Goal: Transaction & Acquisition: Purchase product/service

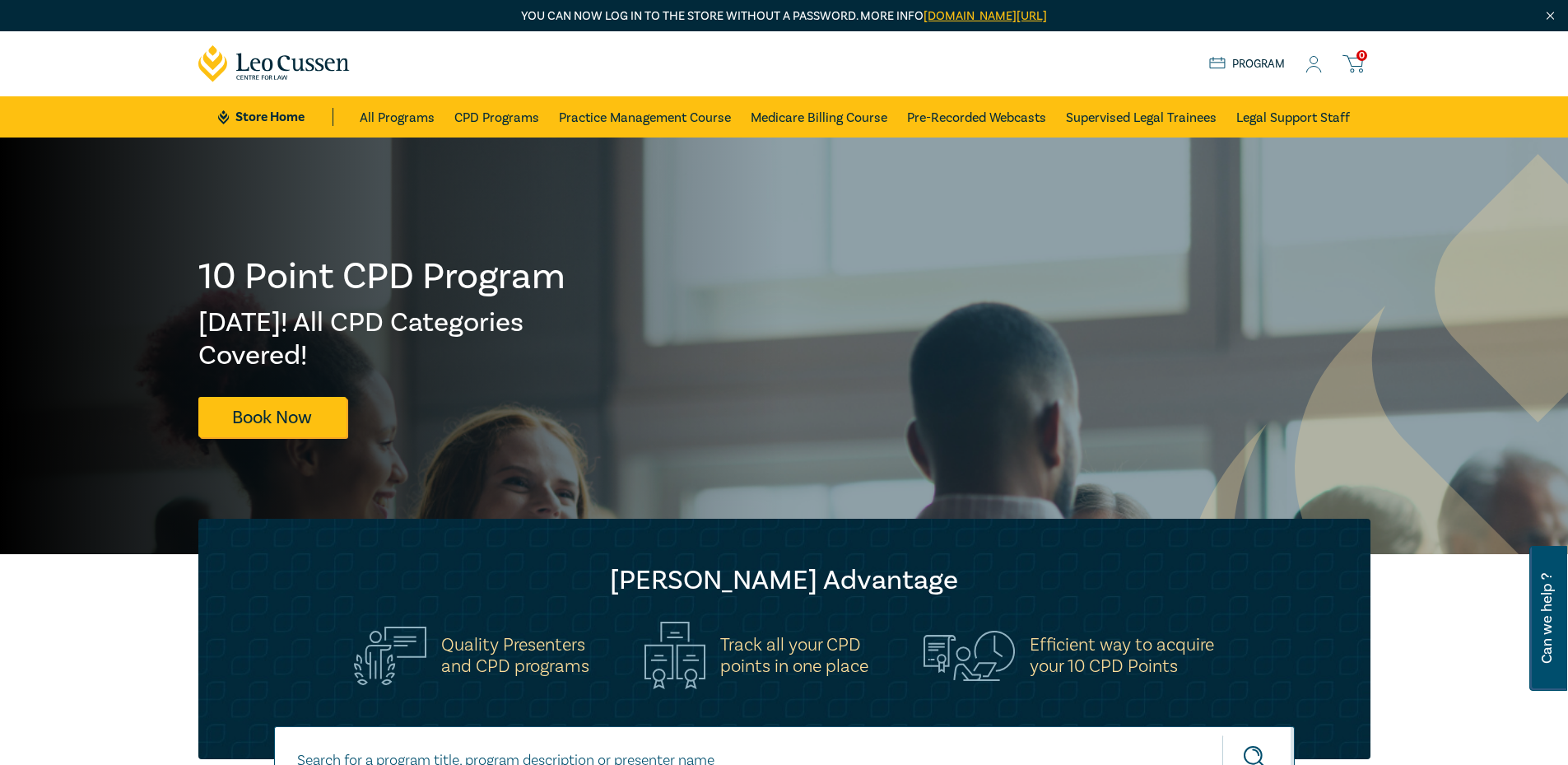
click at [1311, 60] on circle at bounding box center [1314, 60] width 7 height 7
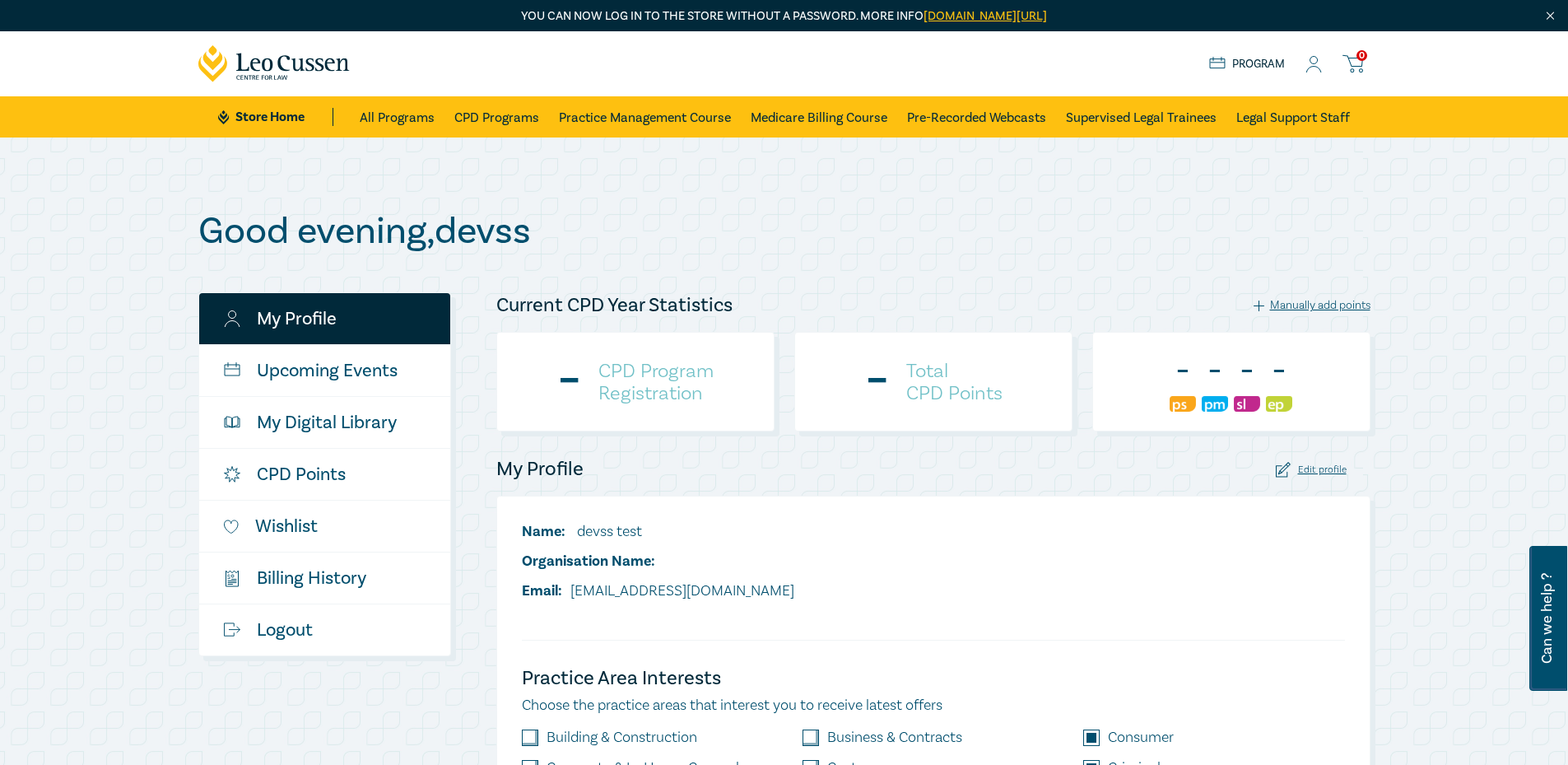
checkbox input "true"
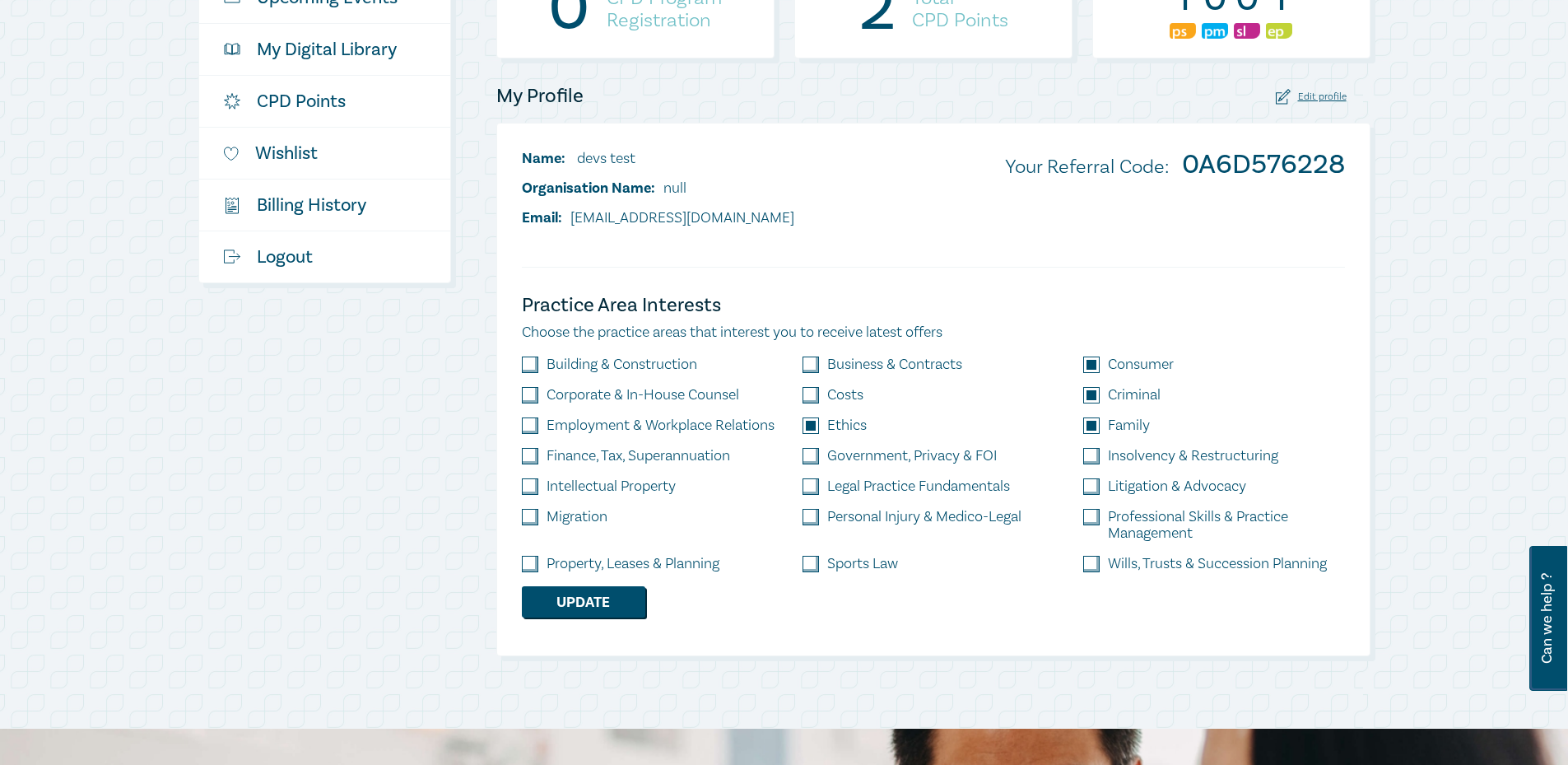
scroll to position [412, 0]
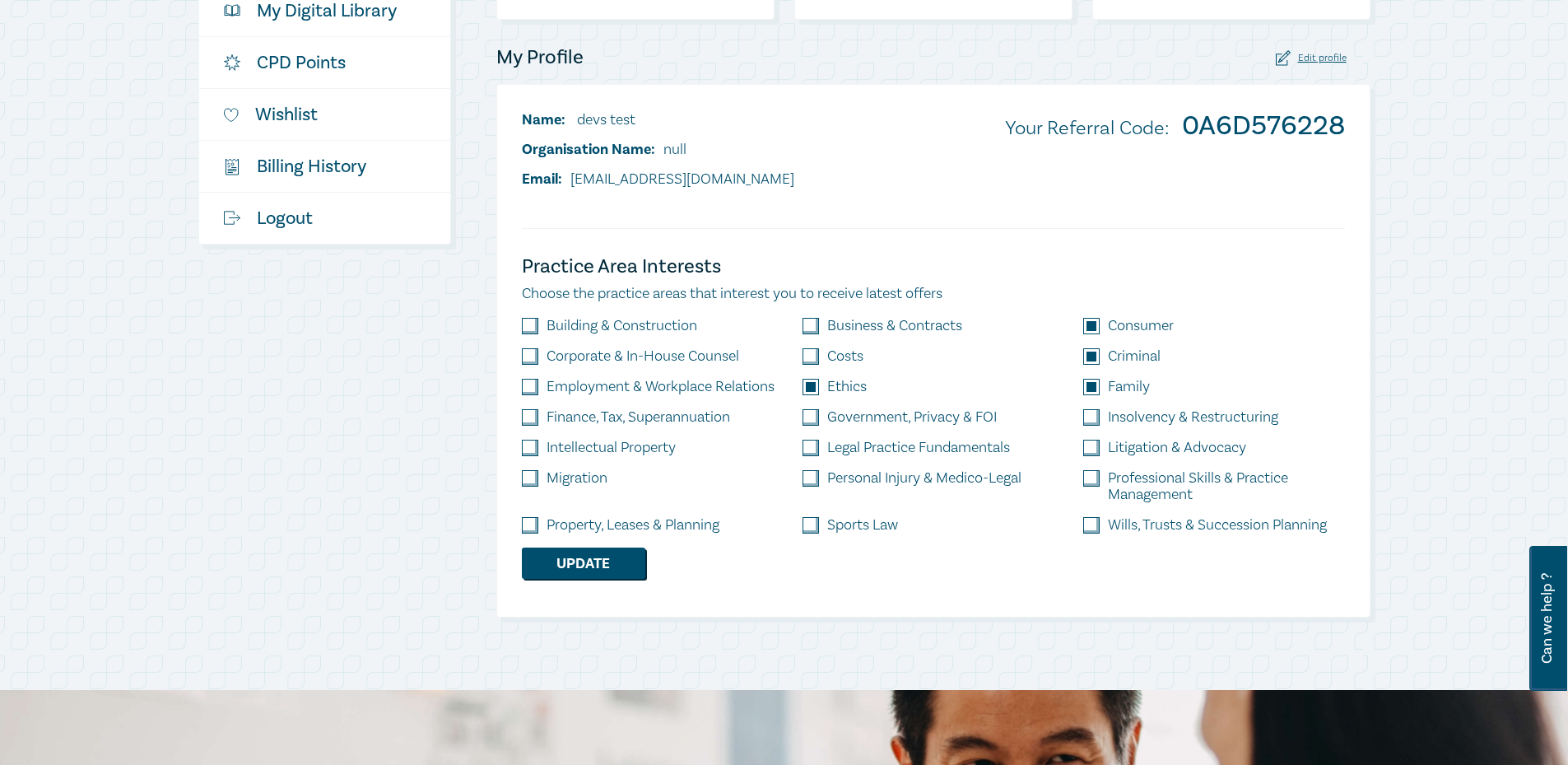
click at [808, 527] on input "checkbox" at bounding box center [810, 525] width 17 height 17
checkbox input "true"
click at [522, 525] on input "checkbox" at bounding box center [530, 525] width 17 height 17
checkbox input "true"
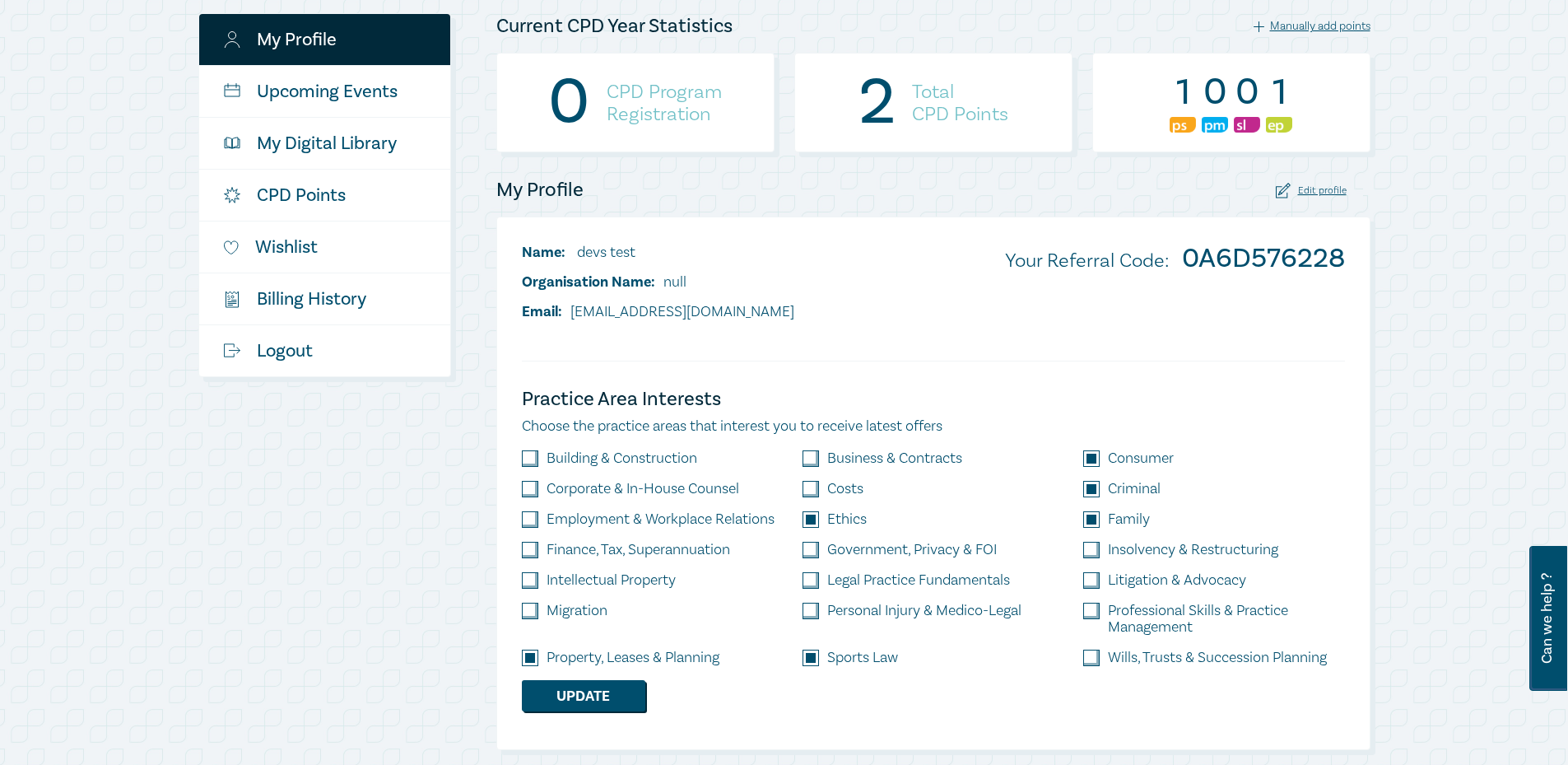
scroll to position [247, 0]
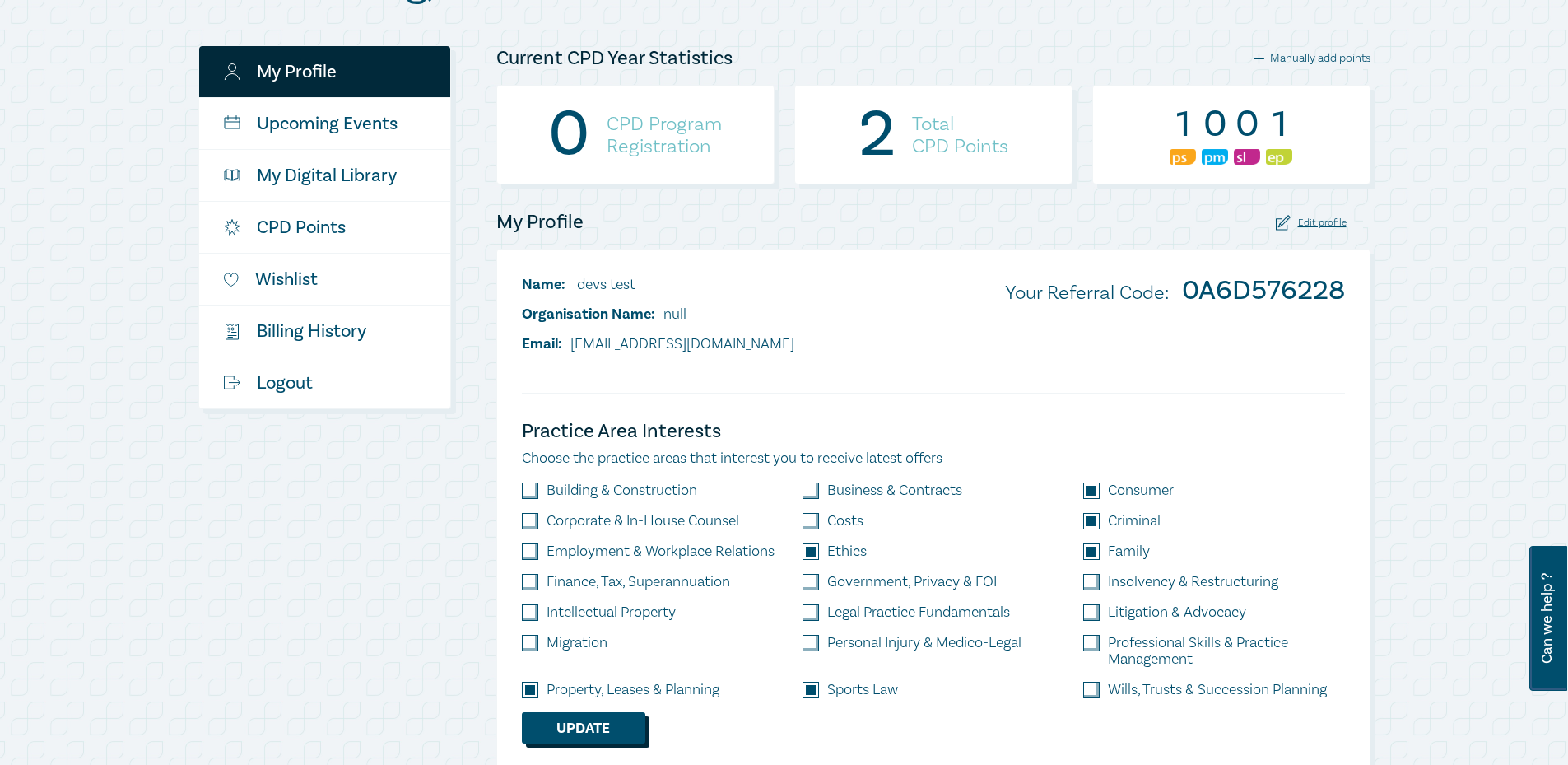
drag, startPoint x: 621, startPoint y: 734, endPoint x: 681, endPoint y: 706, distance: 66.2
click at [621, 734] on button "Update" at bounding box center [583, 728] width 124 height 31
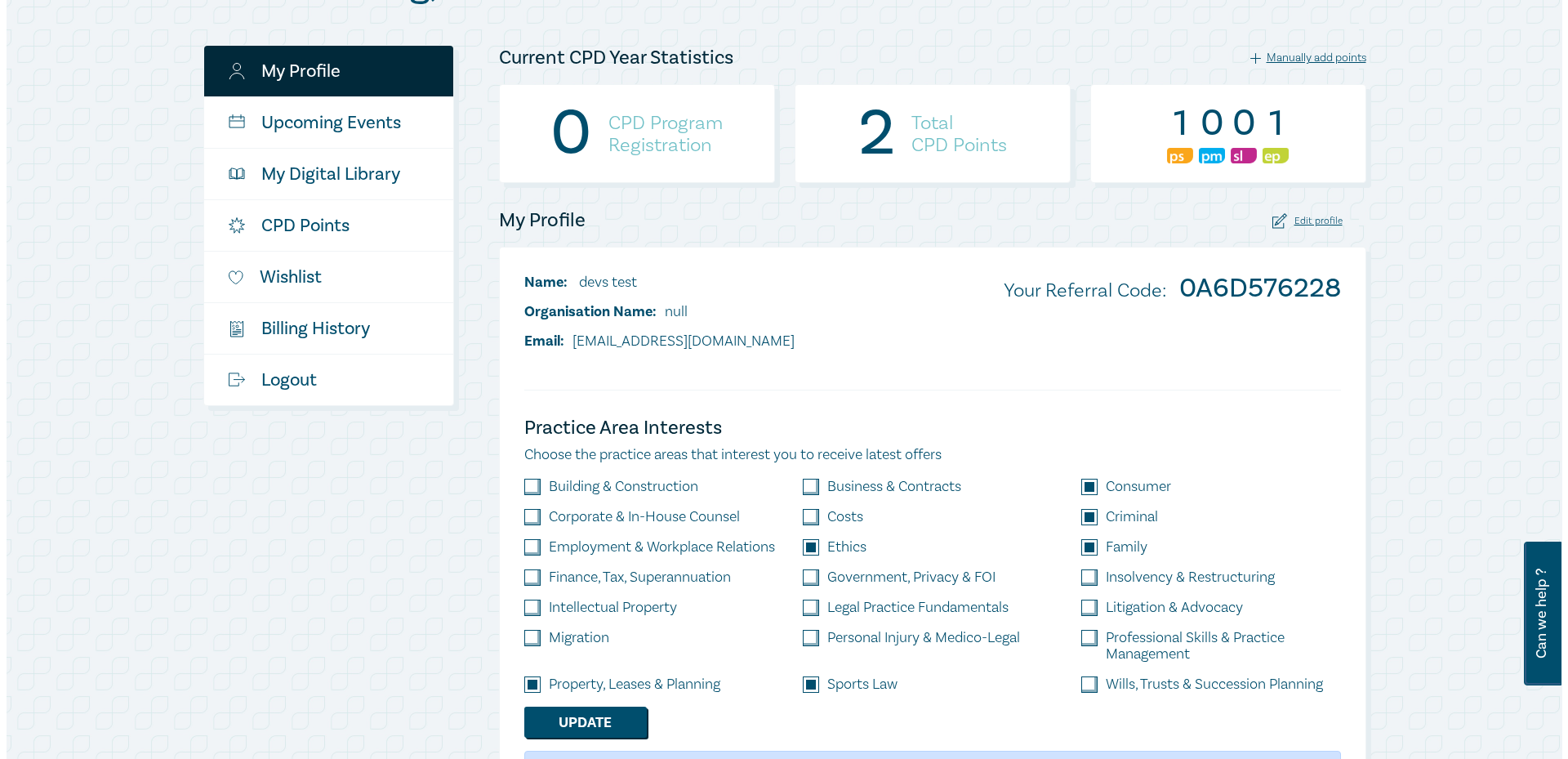
scroll to position [0, 0]
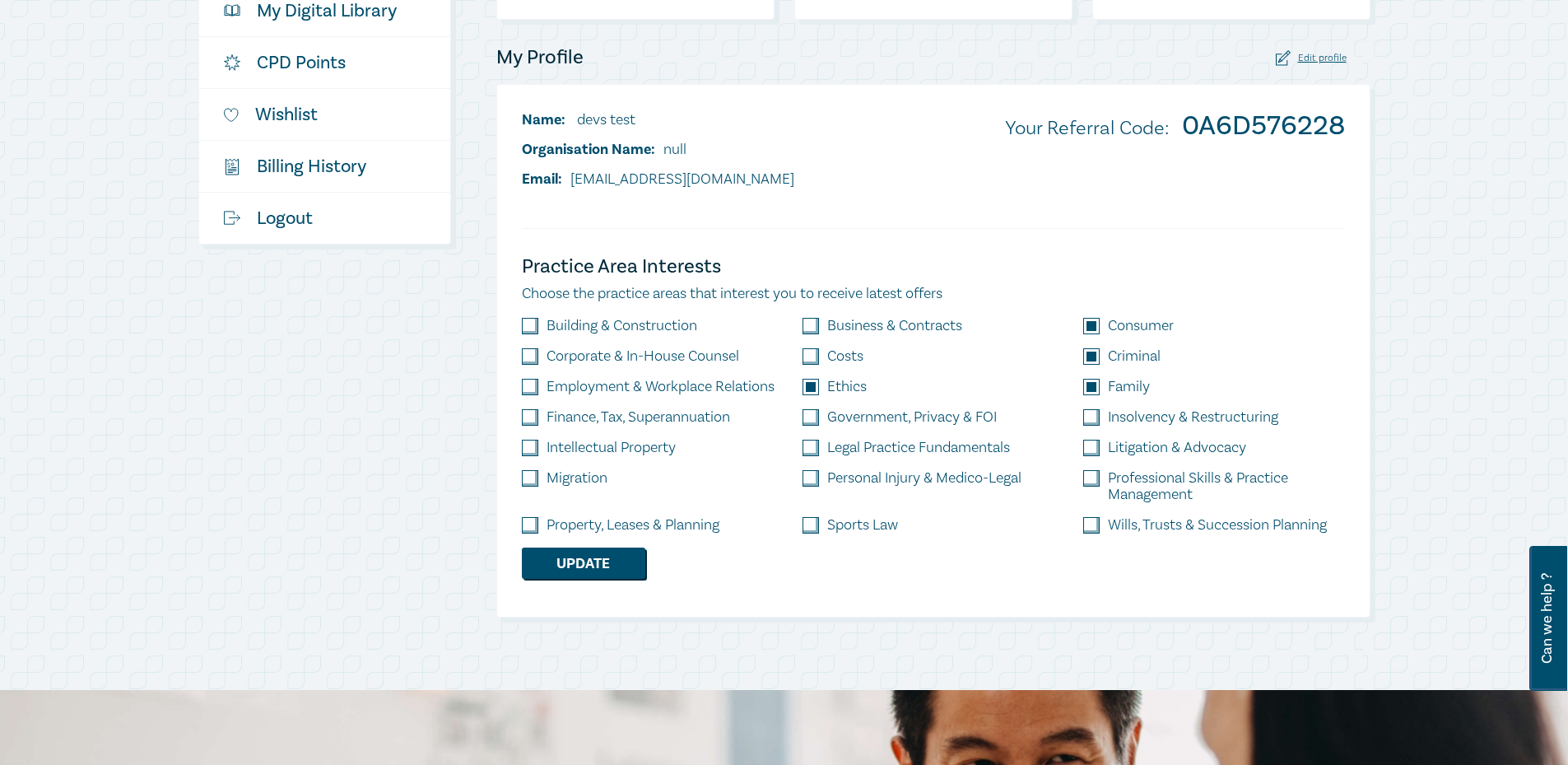
scroll to position [329, 0]
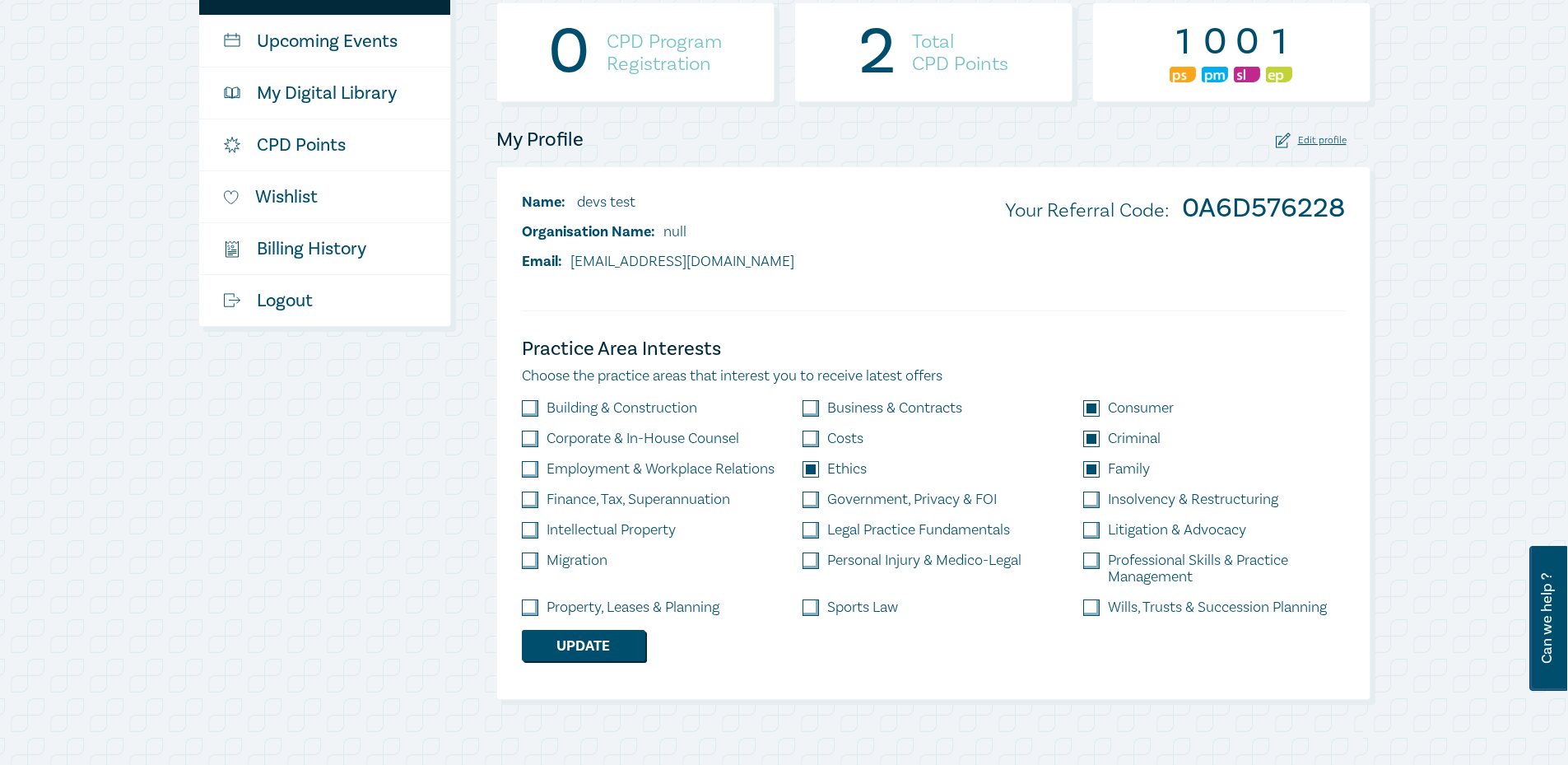
click at [838, 607] on label "Sports Law" at bounding box center [862, 607] width 71 height 17
click at [680, 612] on label "Property, Leases & Planning" at bounding box center [632, 607] width 172 height 17
click at [604, 603] on label "Property, Leases & Planning" at bounding box center [632, 607] width 172 height 17
click at [528, 607] on input "checkbox" at bounding box center [530, 607] width 17 height 17
checkbox input "true"
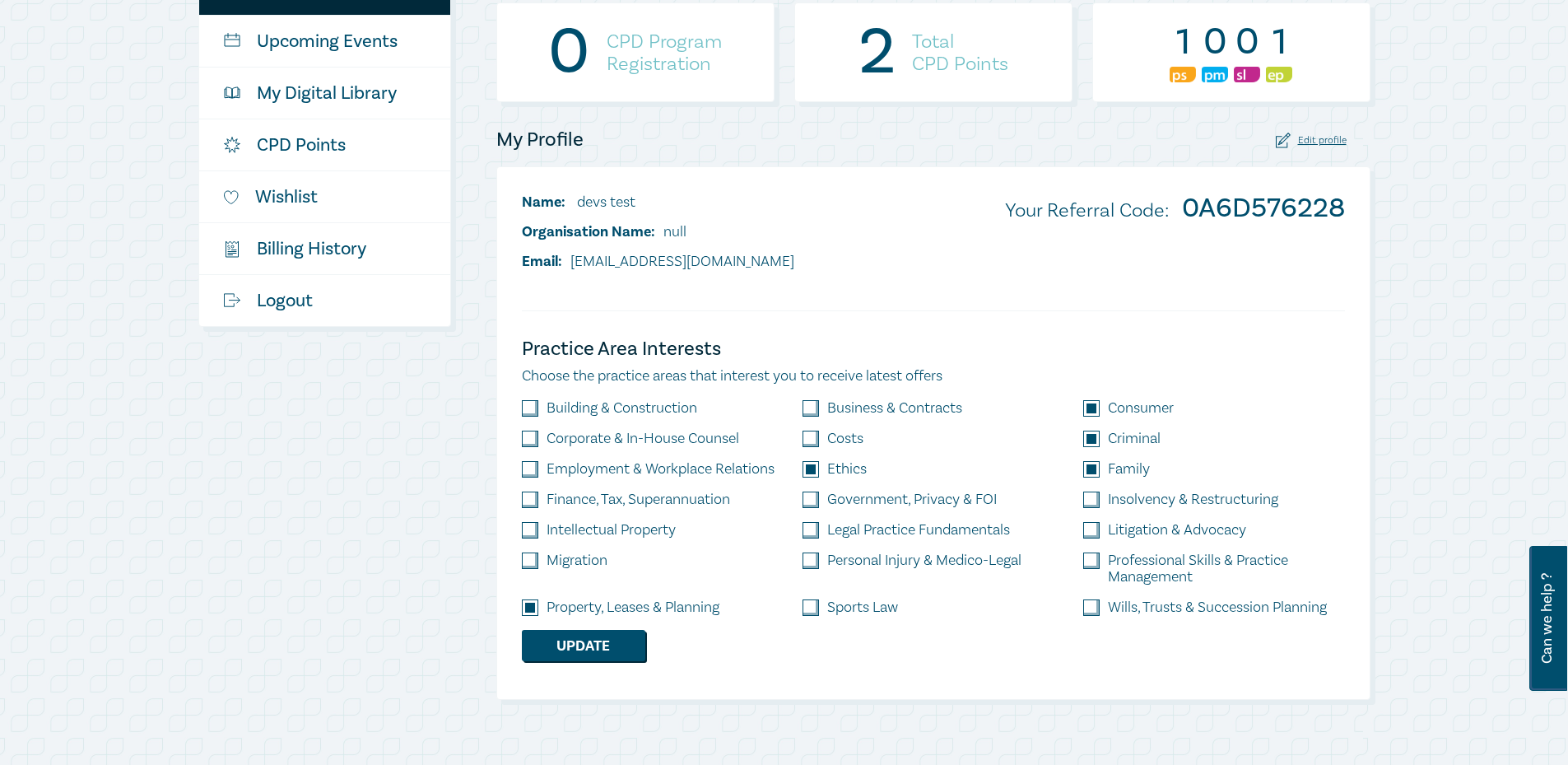
click at [809, 610] on input "checkbox" at bounding box center [810, 607] width 17 height 17
checkbox input "true"
click at [599, 650] on button "Update" at bounding box center [583, 645] width 124 height 31
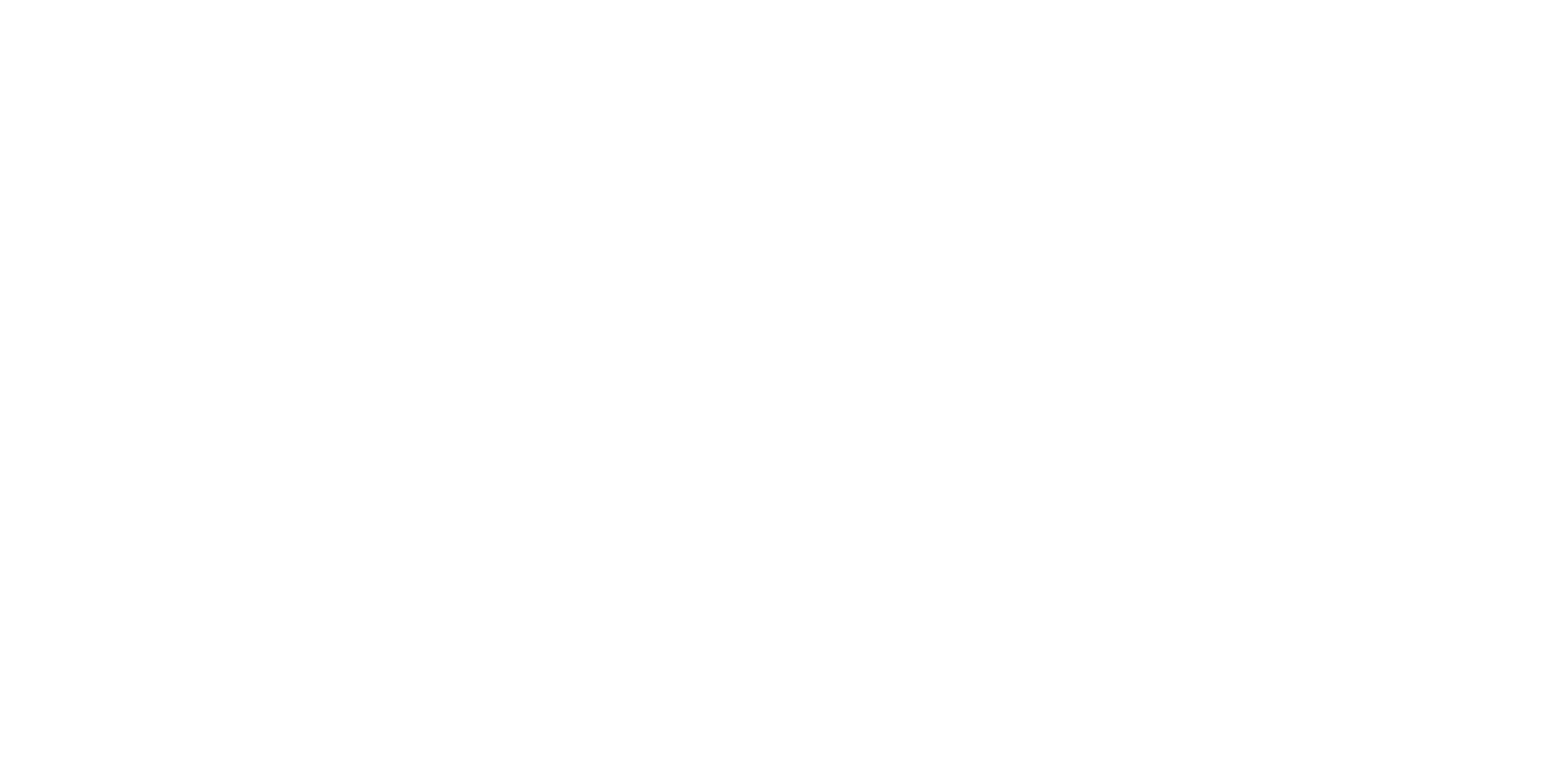
scroll to position [0, 0]
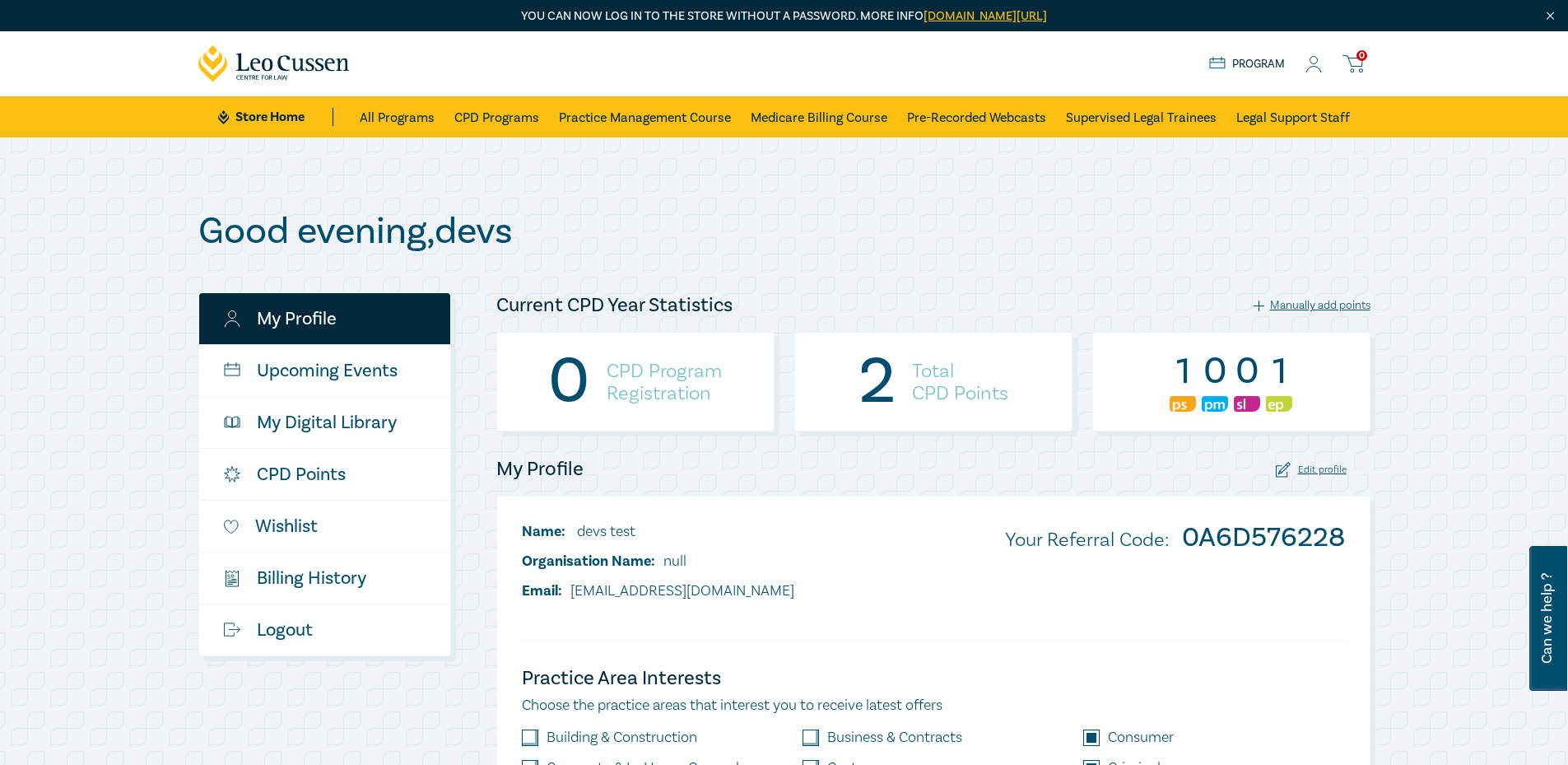
drag, startPoint x: 224, startPoint y: 621, endPoint x: 149, endPoint y: 627, distance: 75.2
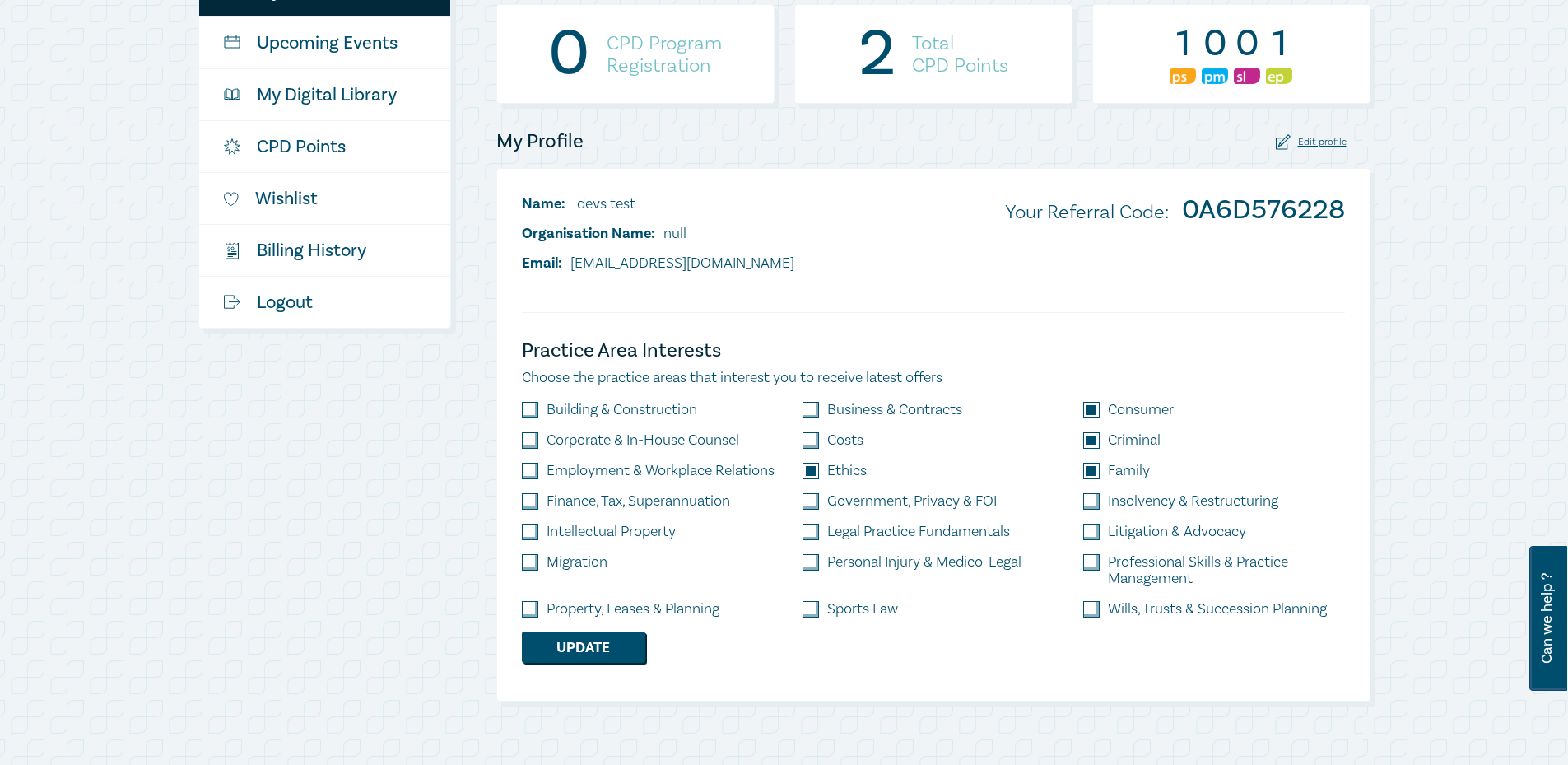
scroll to position [329, 0]
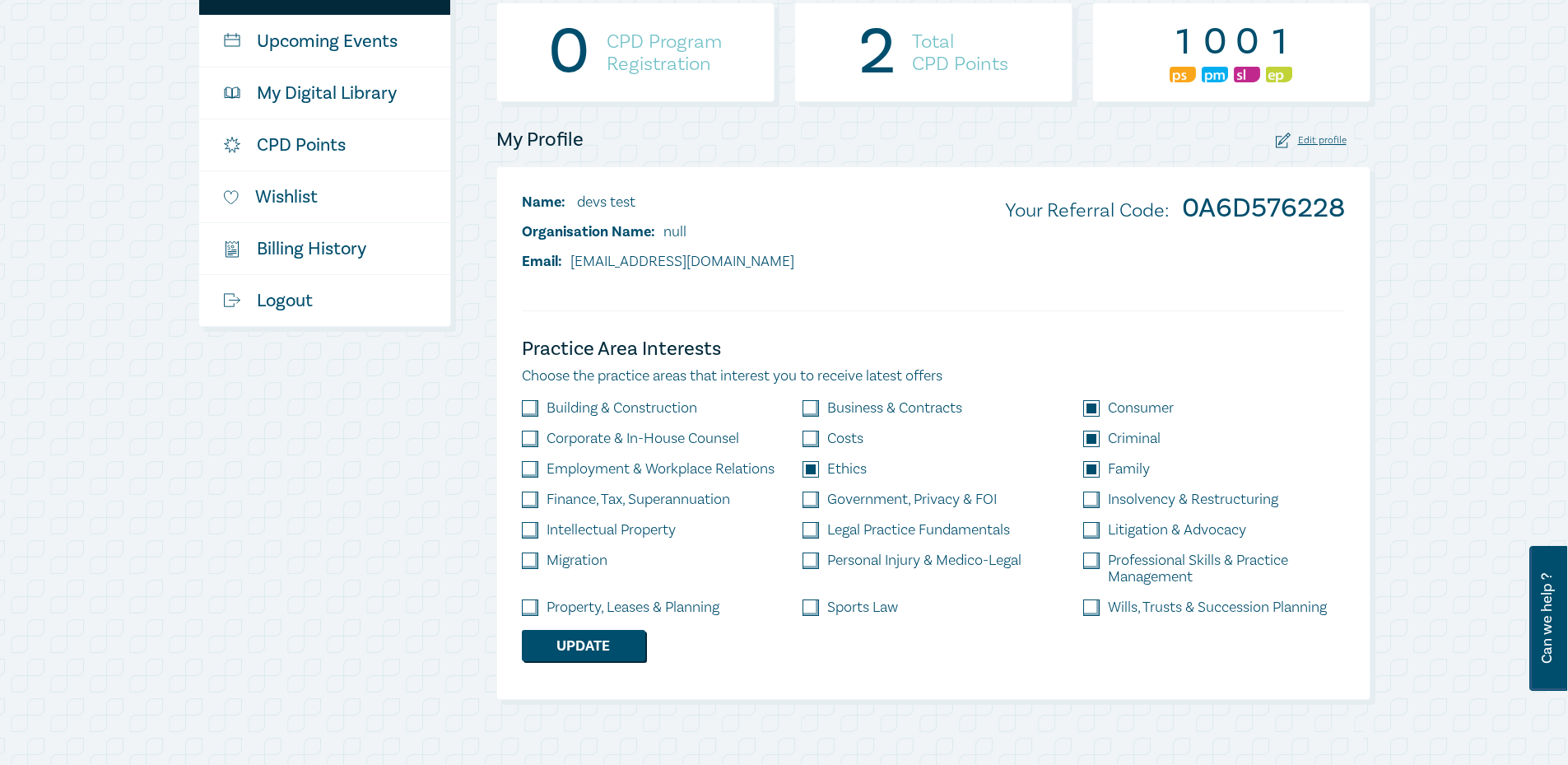
drag, startPoint x: 526, startPoint y: 600, endPoint x: 658, endPoint y: 607, distance: 132.2
click at [526, 600] on input "checkbox" at bounding box center [530, 607] width 17 height 17
checkbox input "true"
click at [810, 608] on input "checkbox" at bounding box center [810, 607] width 17 height 17
checkbox input "true"
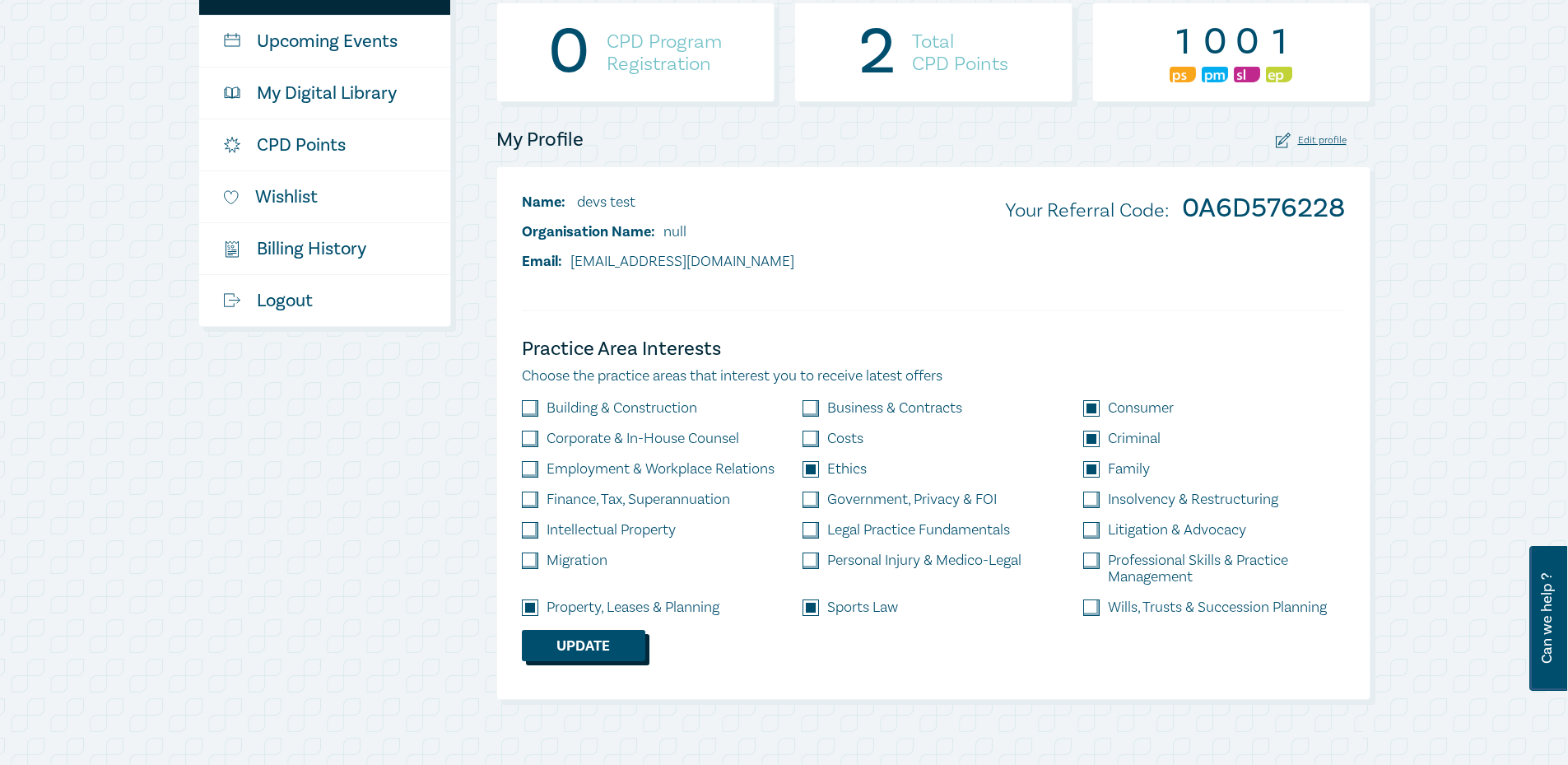
click at [597, 640] on button "Update" at bounding box center [583, 645] width 124 height 31
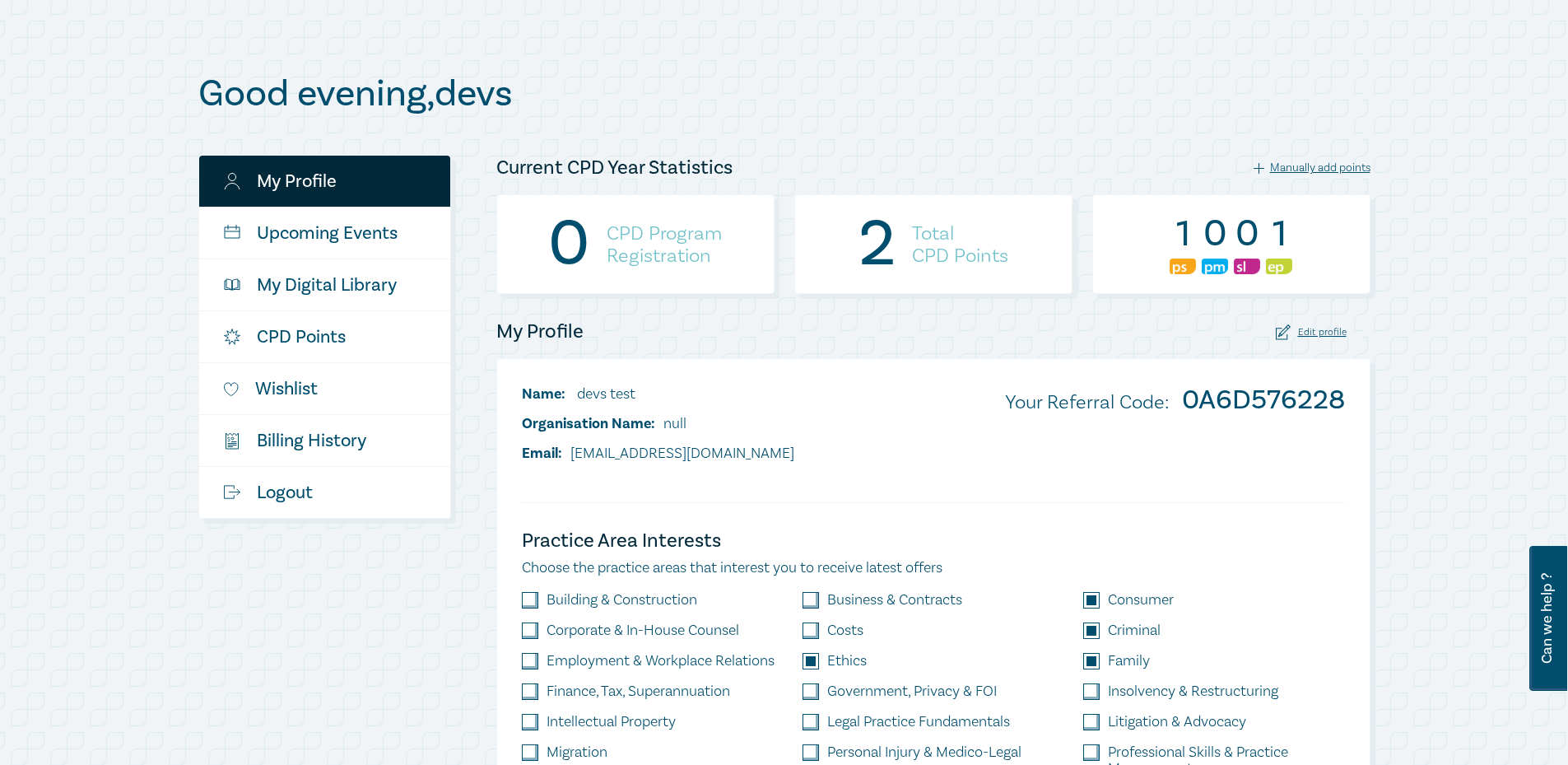
scroll to position [0, 0]
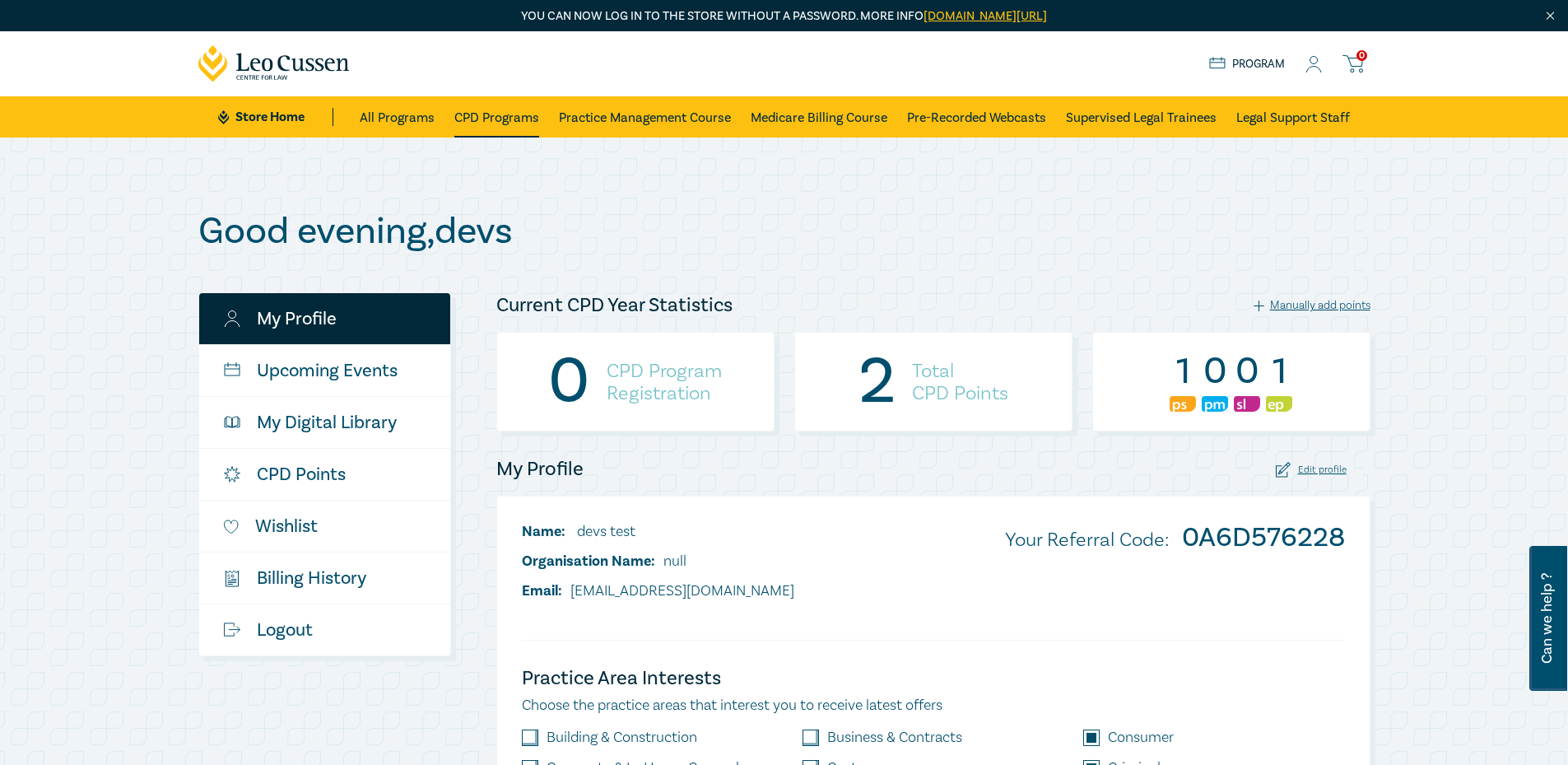
click at [467, 111] on link "CPD Programs" at bounding box center [497, 117] width 85 height 41
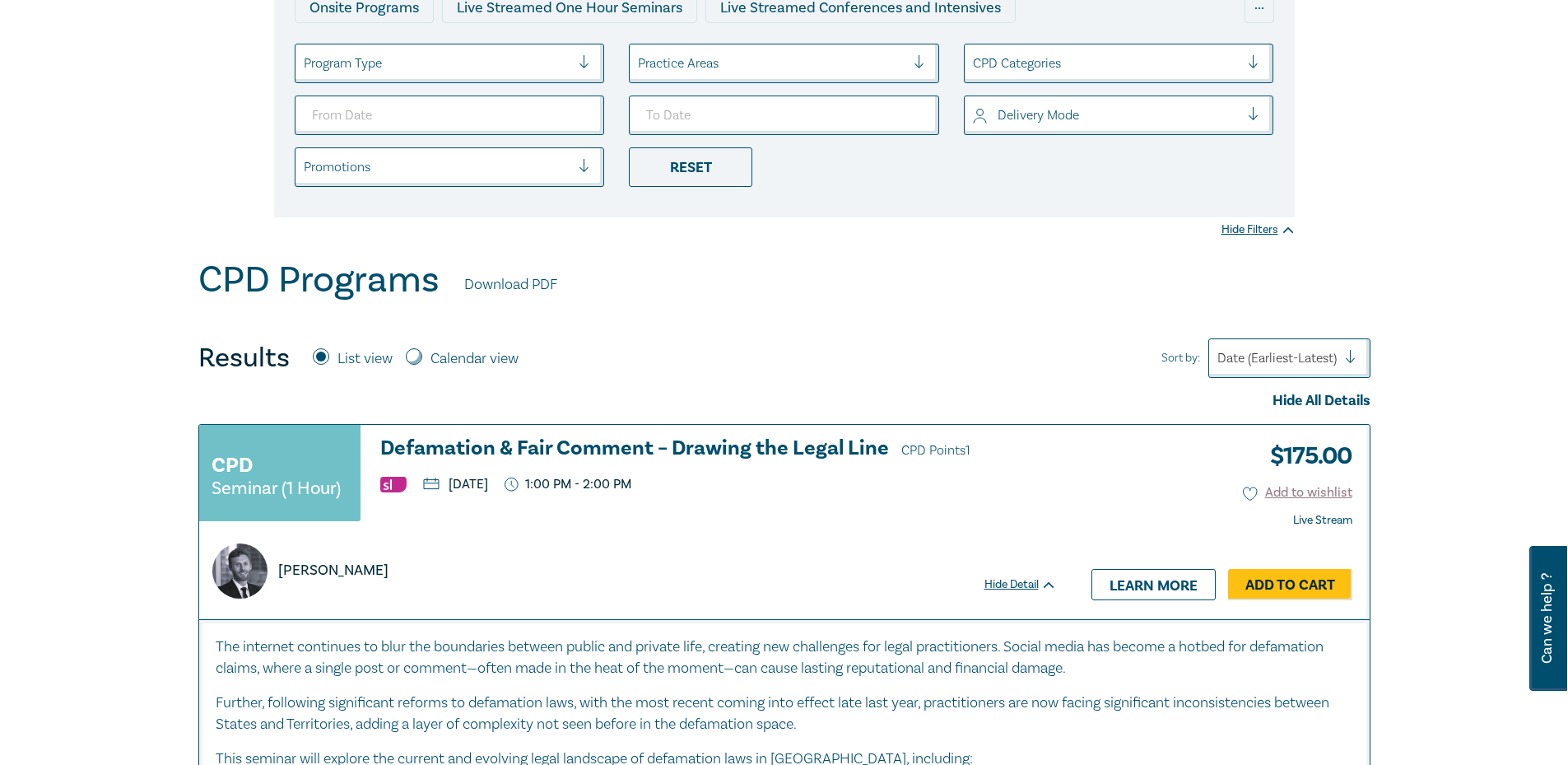
scroll to position [329, 0]
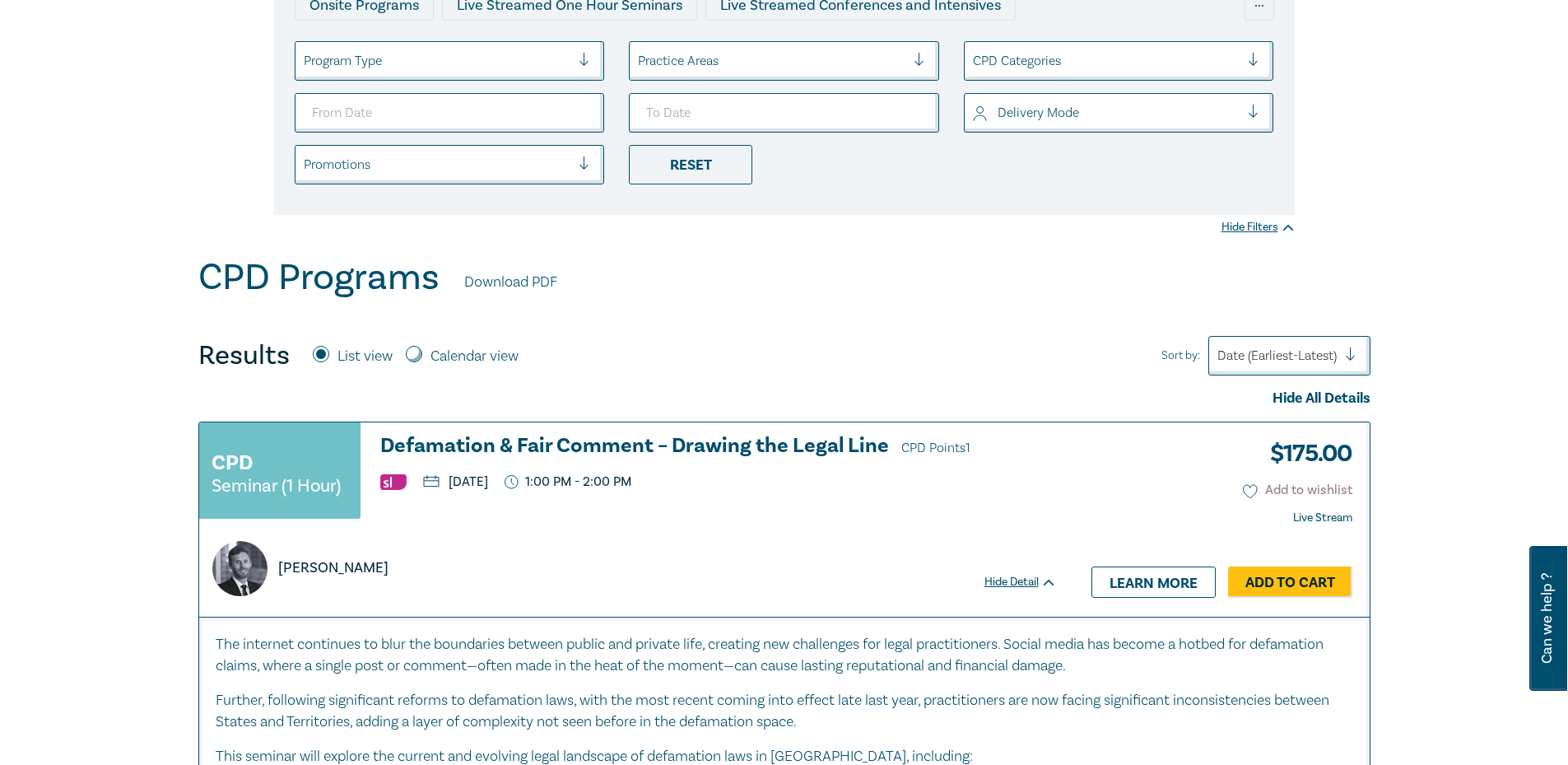
click at [1250, 491] on icon at bounding box center [1250, 491] width 15 height 15
click at [1455, 234] on div "Filter by: Ethics & Professional Responsibility Substantive Law Professional Sk…" at bounding box center [784, 32] width 1568 height 448
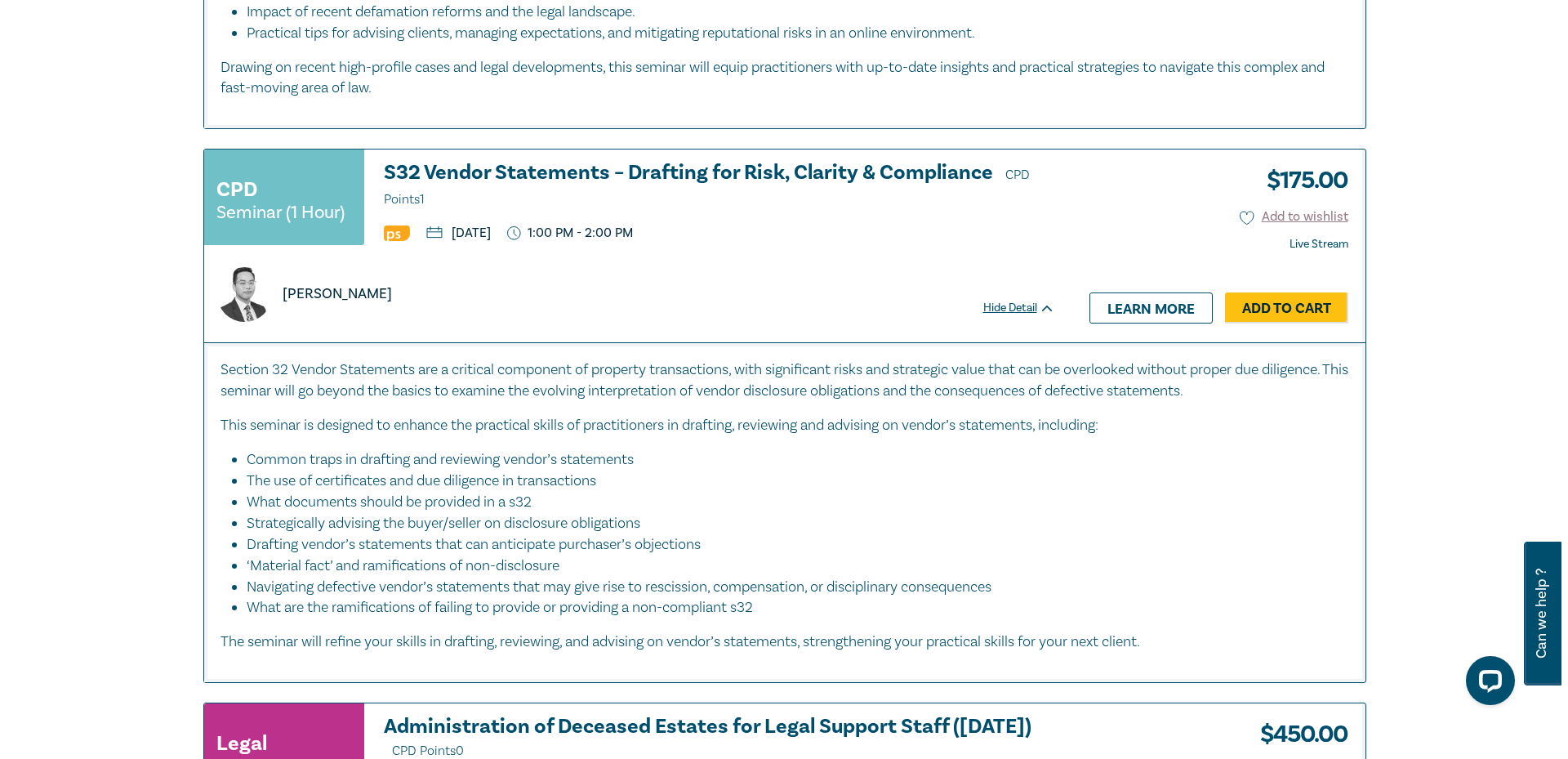
scroll to position [1143, 0]
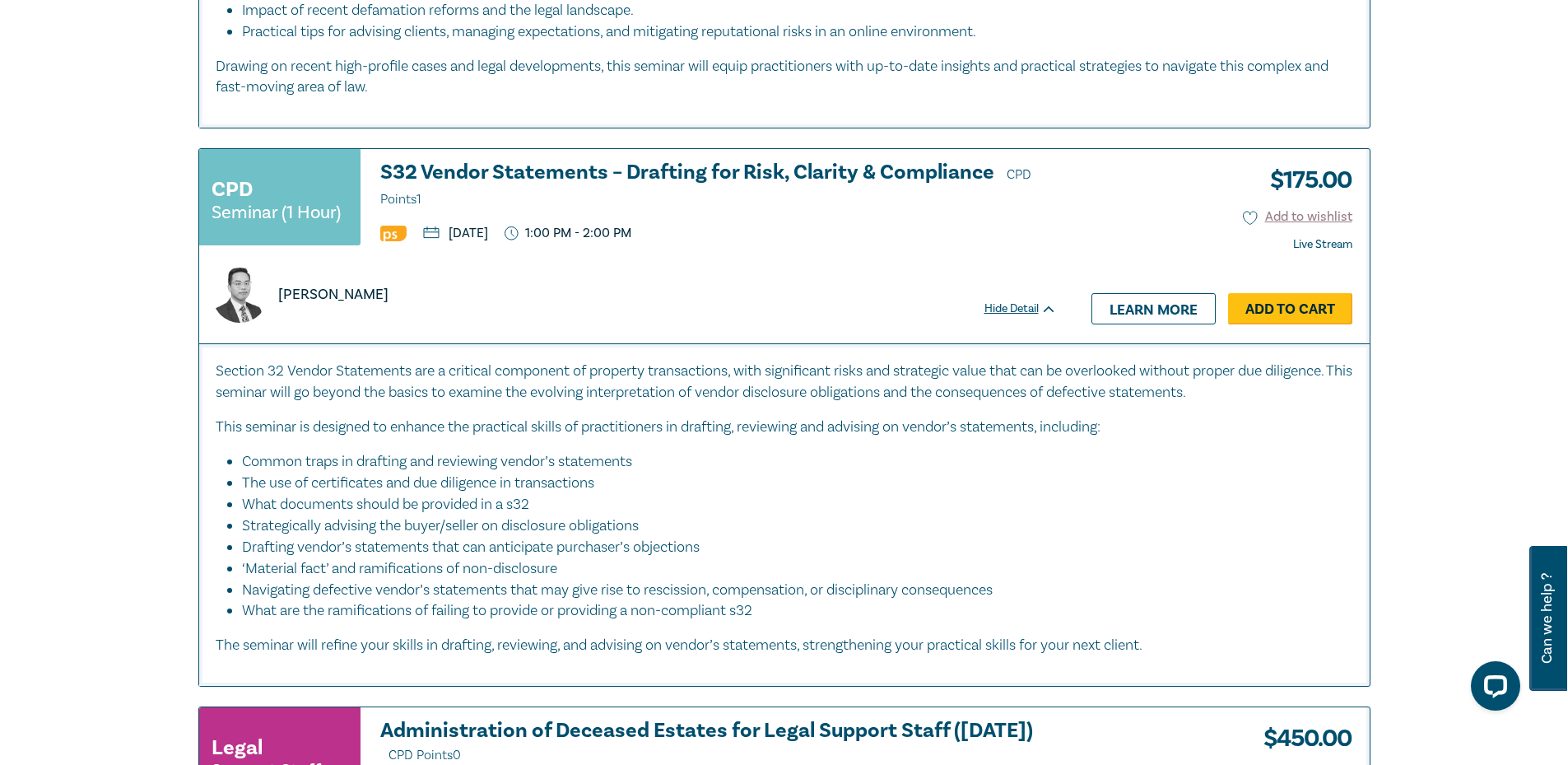
click at [1283, 303] on link "Add to Cart" at bounding box center [1290, 309] width 125 height 31
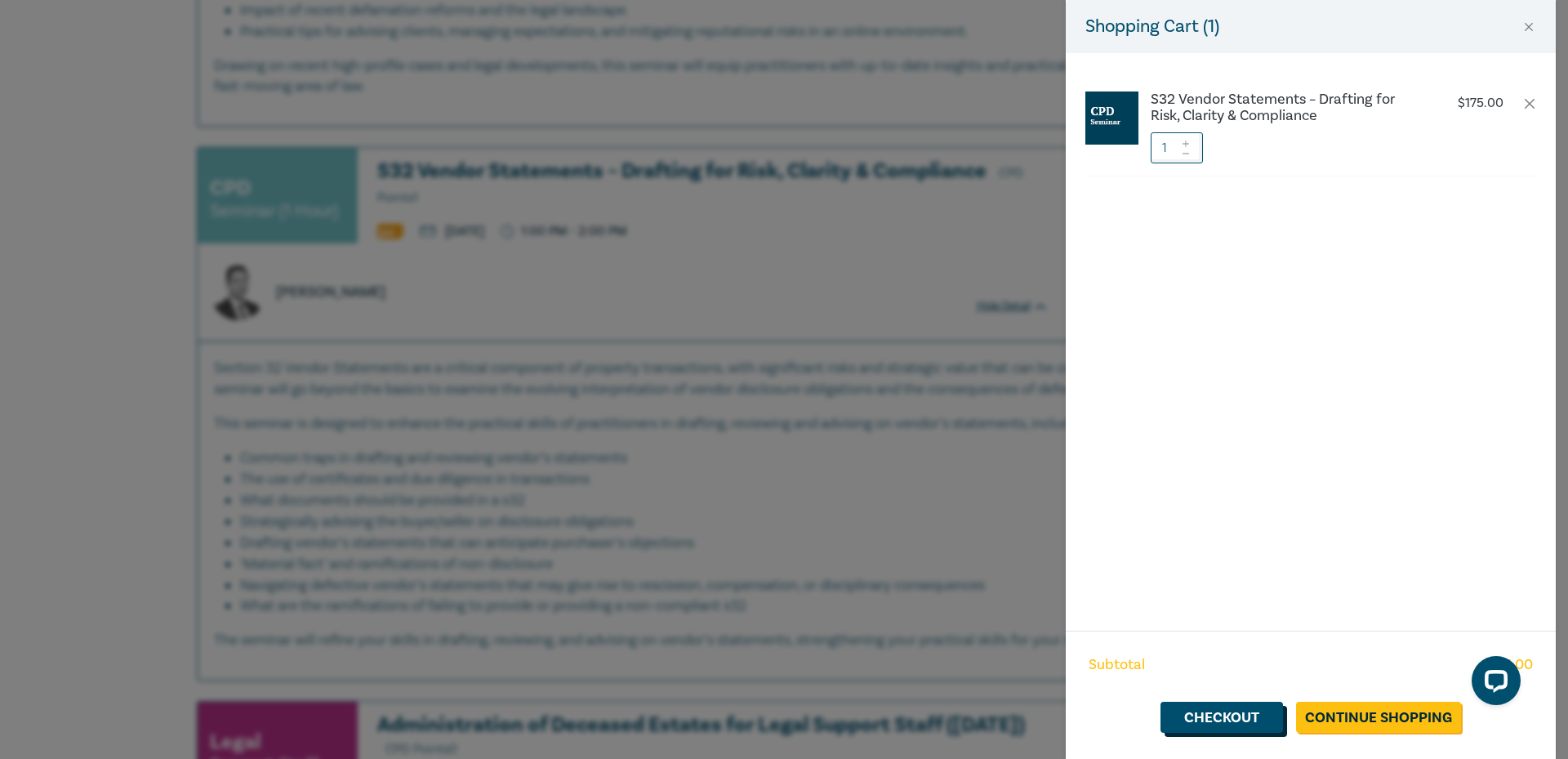
click at [1251, 710] on link "Checkout" at bounding box center [1222, 717] width 123 height 31
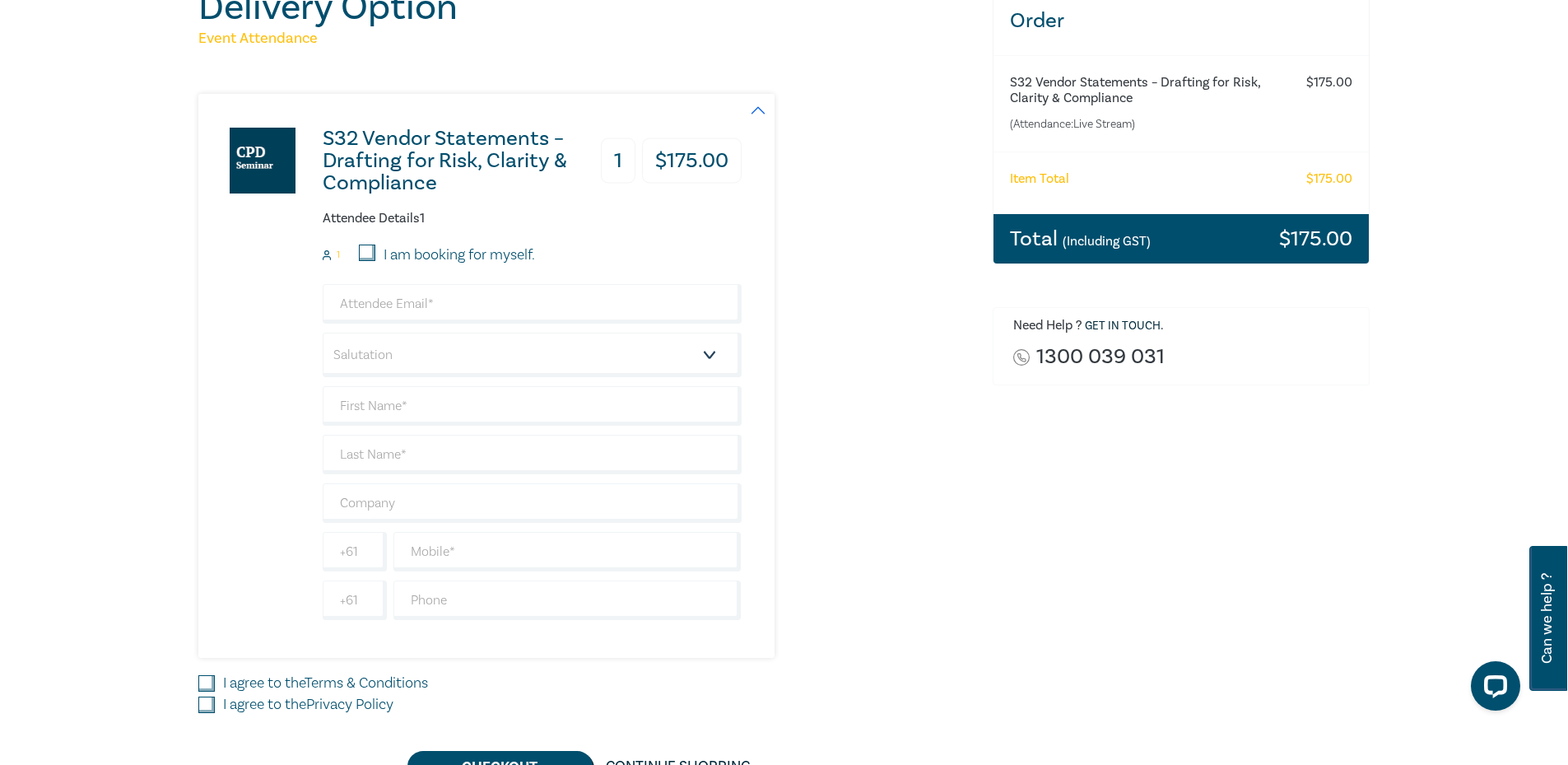
scroll to position [247, 0]
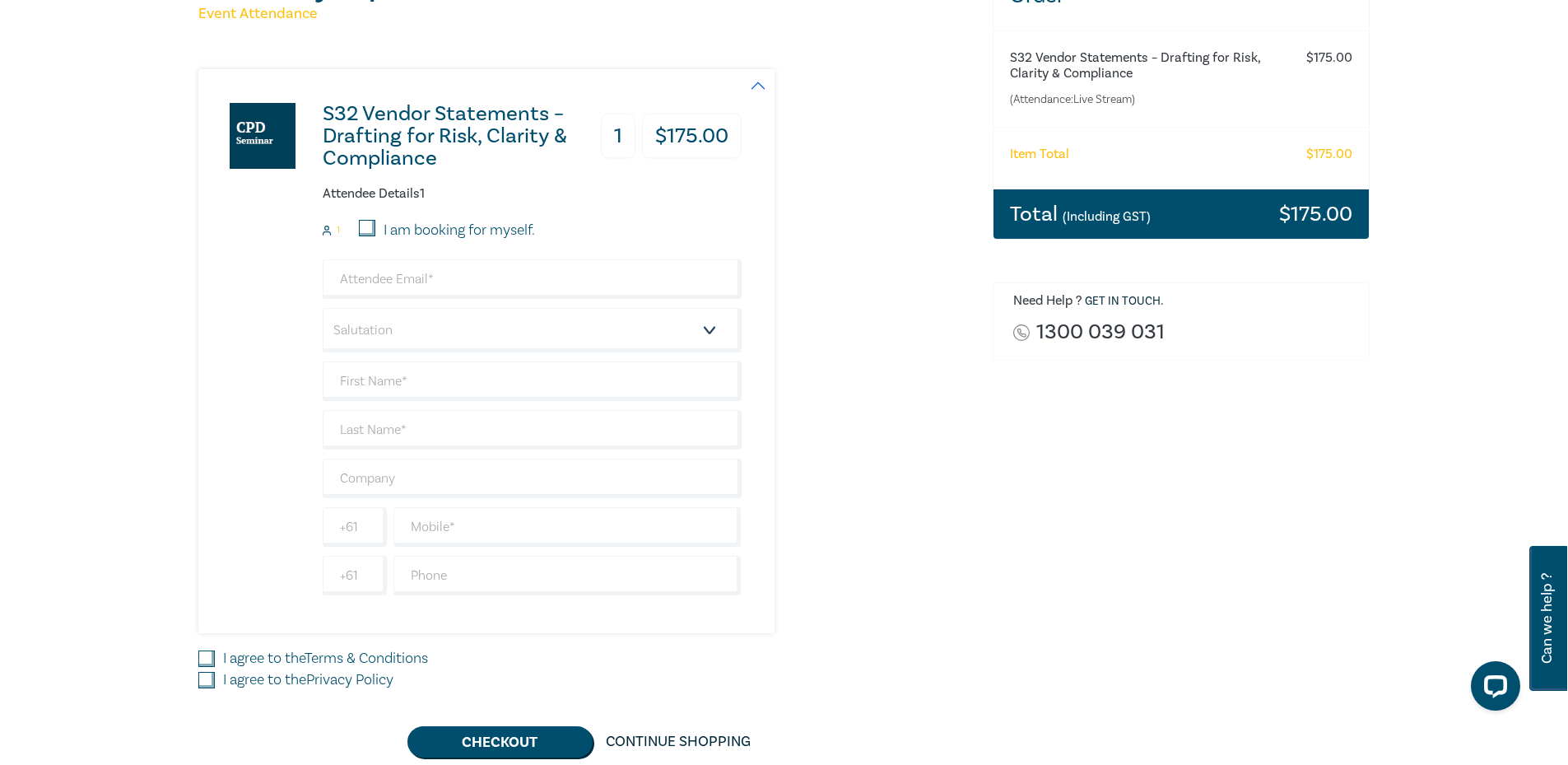
click at [480, 222] on label "I am booking for myself." at bounding box center [460, 230] width 152 height 21
click at [375, 222] on input "I am booking for myself." at bounding box center [367, 228] width 17 height 17
checkbox input "true"
type input "[EMAIL_ADDRESS][DOMAIN_NAME]"
type input "devss"
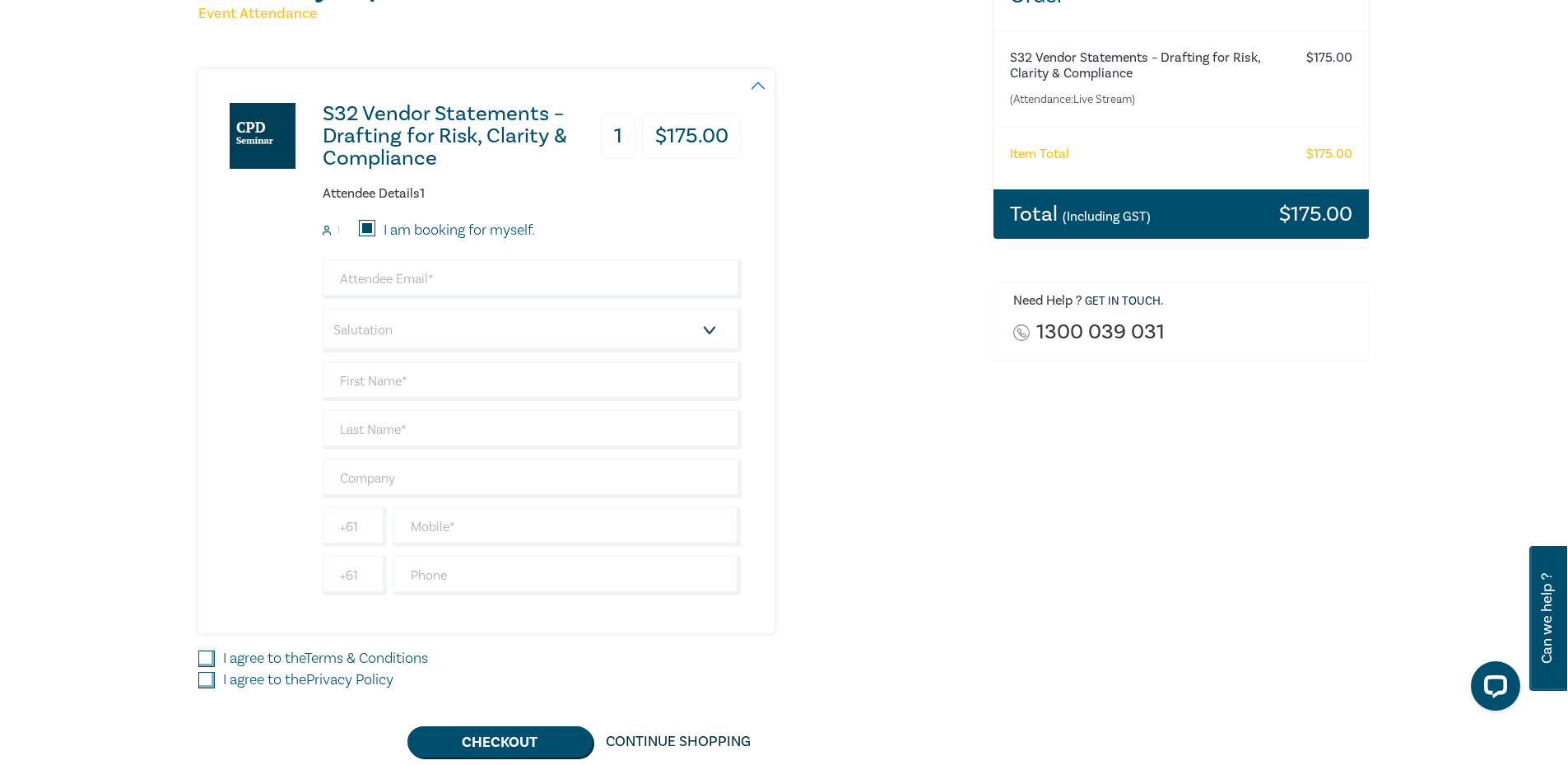
type input "test"
type input "+91"
type input "9724790448"
click at [209, 663] on input "I agree to the Terms & Conditions" at bounding box center [206, 659] width 17 height 17
checkbox input "true"
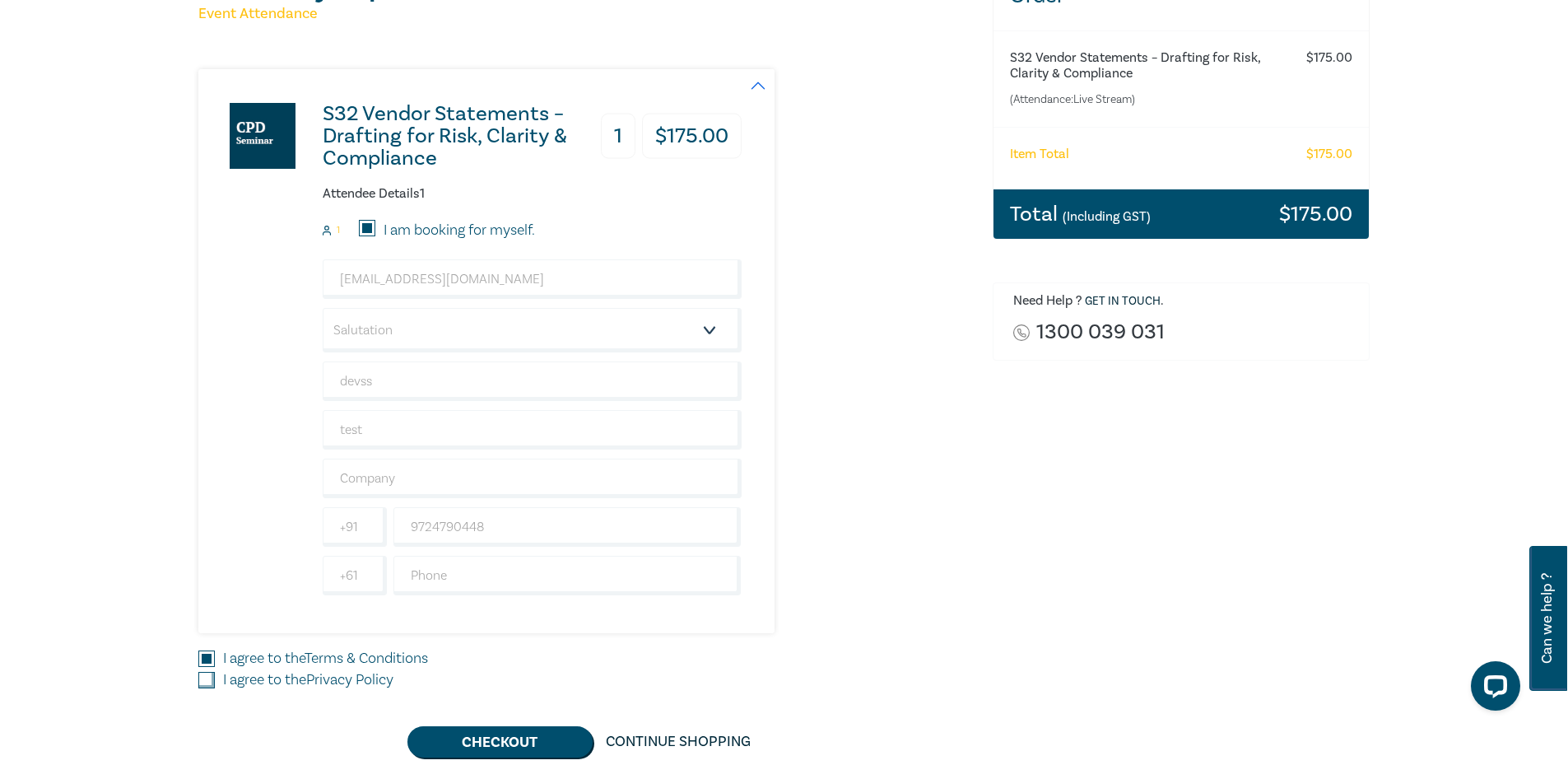
click at [210, 687] on input "I agree to the Privacy Policy" at bounding box center [206, 680] width 17 height 17
checkbox input "true"
drag, startPoint x: 522, startPoint y: 749, endPoint x: 693, endPoint y: 726, distance: 172.5
click at [522, 749] on button "Checkout" at bounding box center [500, 742] width 185 height 31
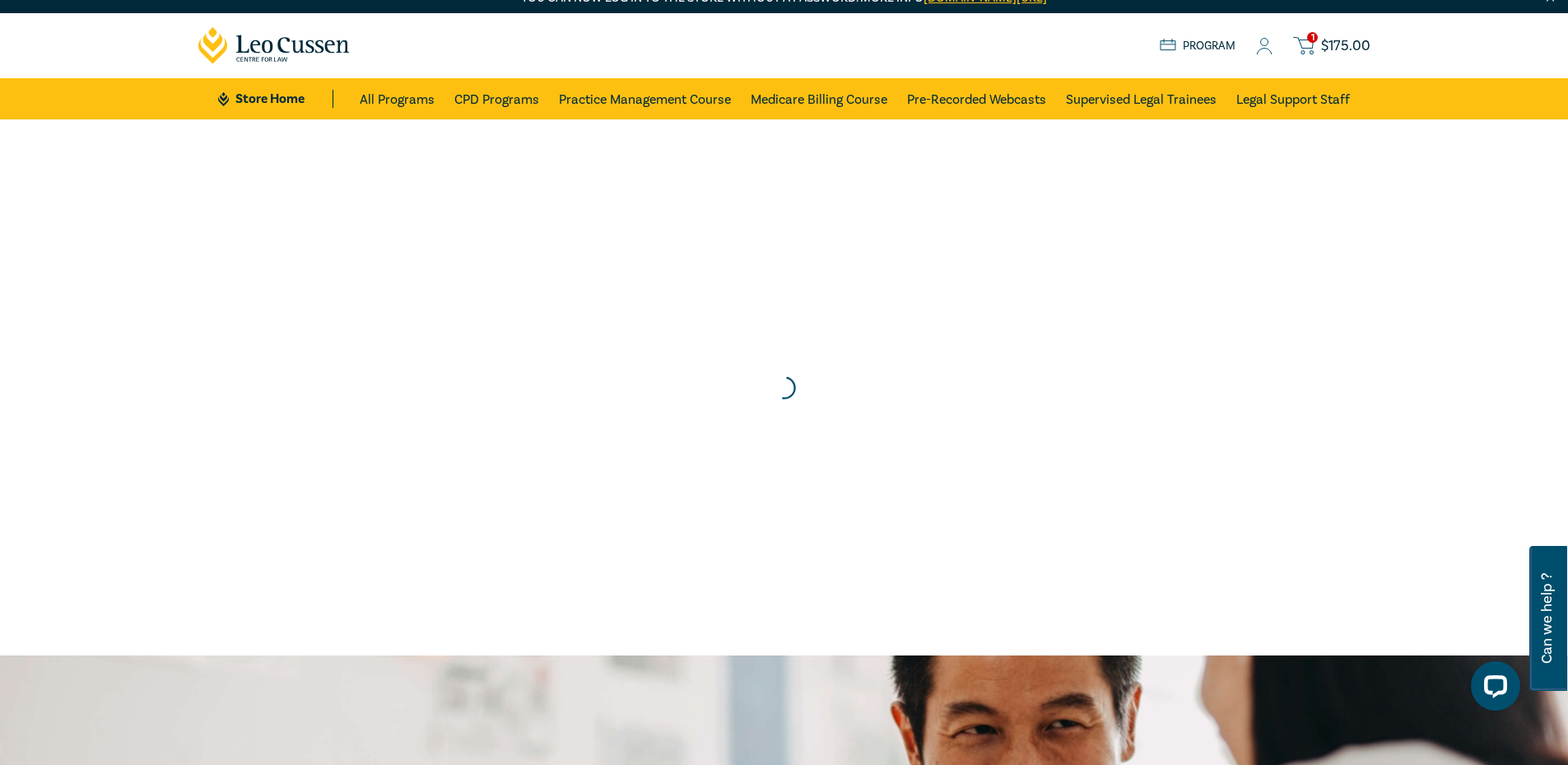
scroll to position [0, 0]
